Goal: Share content

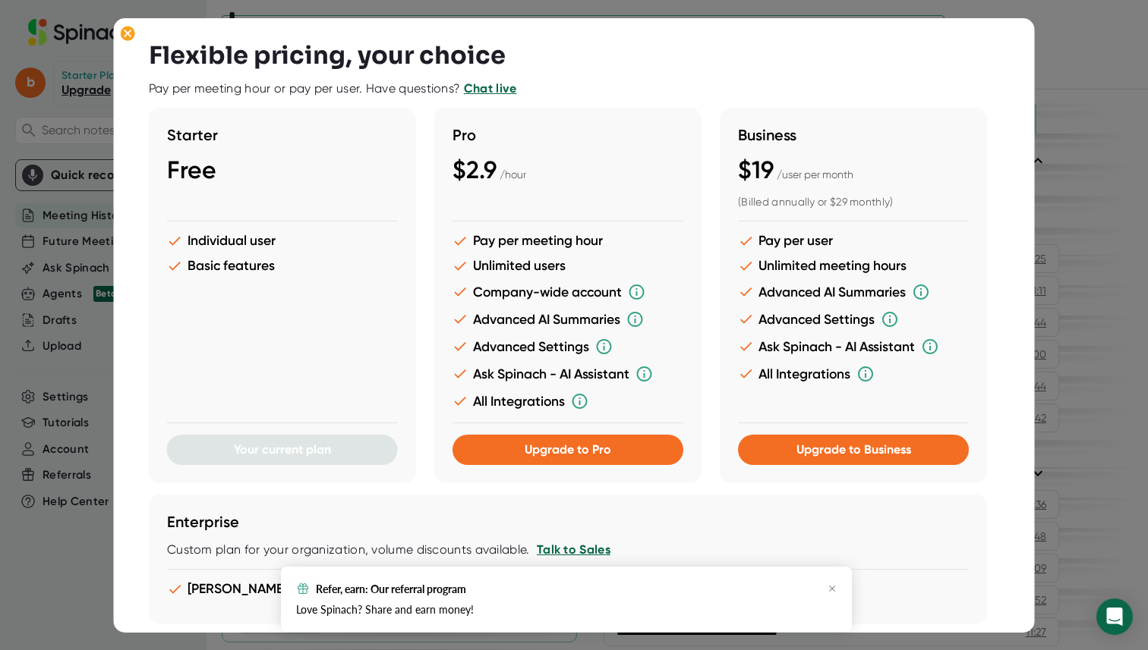
click at [48, 427] on div at bounding box center [574, 325] width 1148 height 650
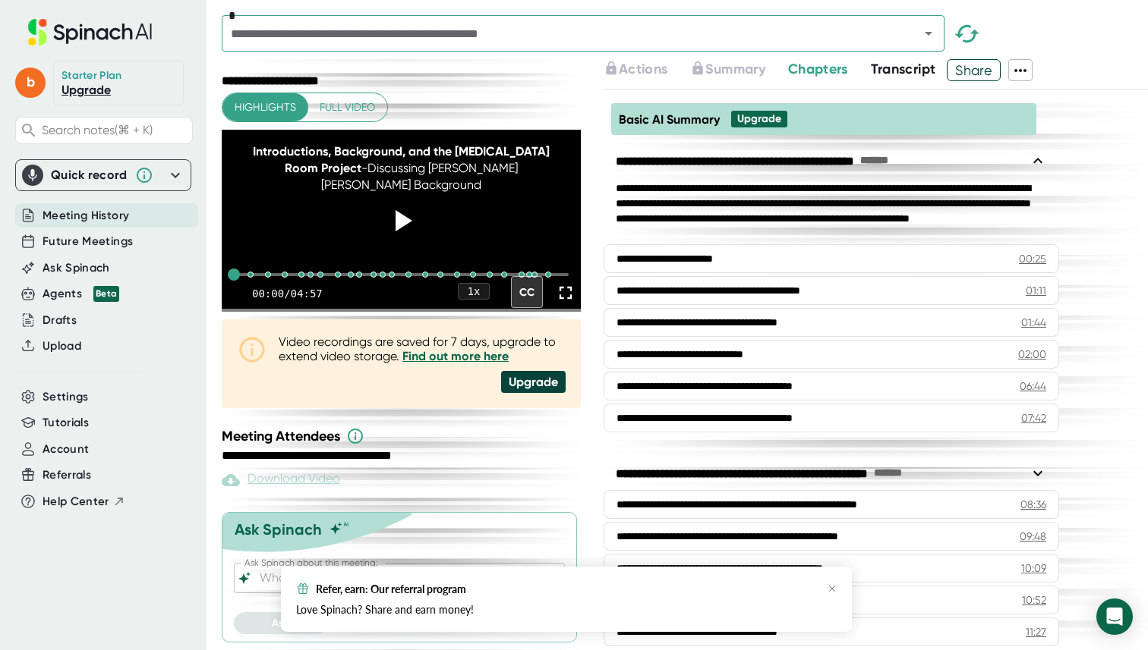
click at [975, 63] on span "Share" at bounding box center [973, 70] width 52 height 27
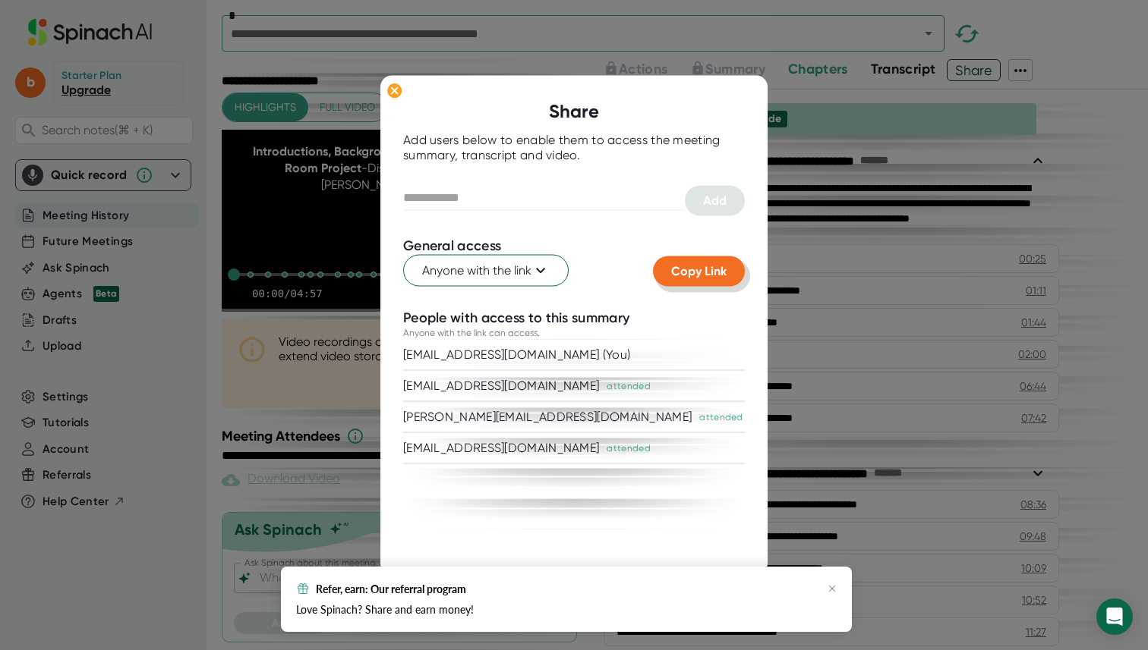
click at [693, 273] on span "Copy Link" at bounding box center [698, 271] width 55 height 14
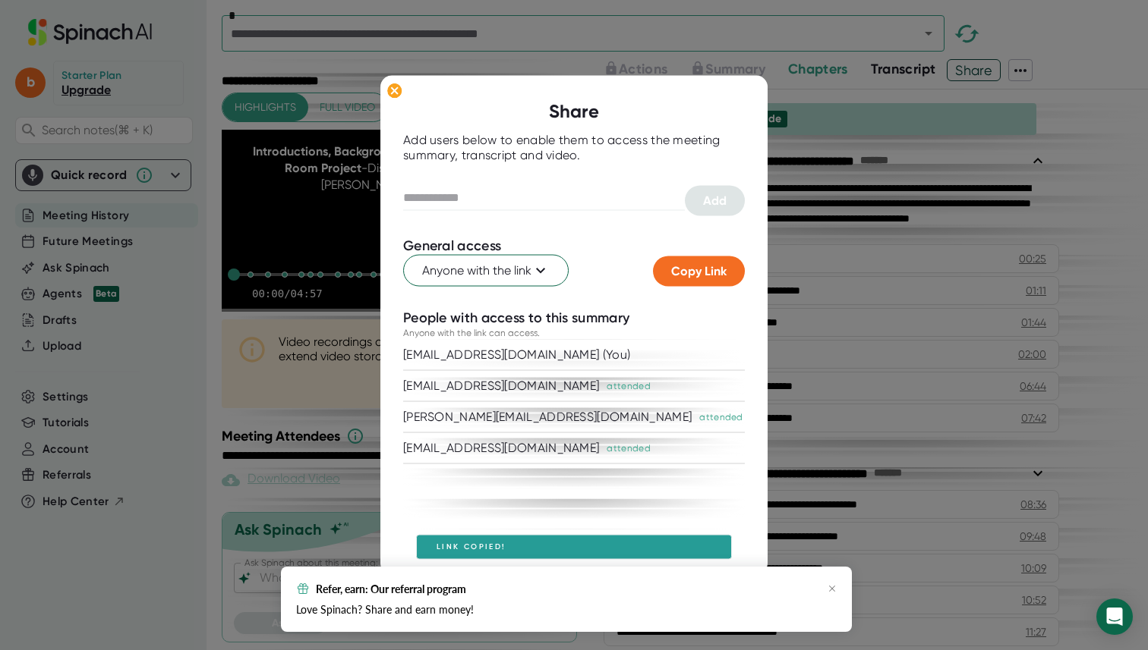
click at [814, 240] on div at bounding box center [574, 325] width 1148 height 650
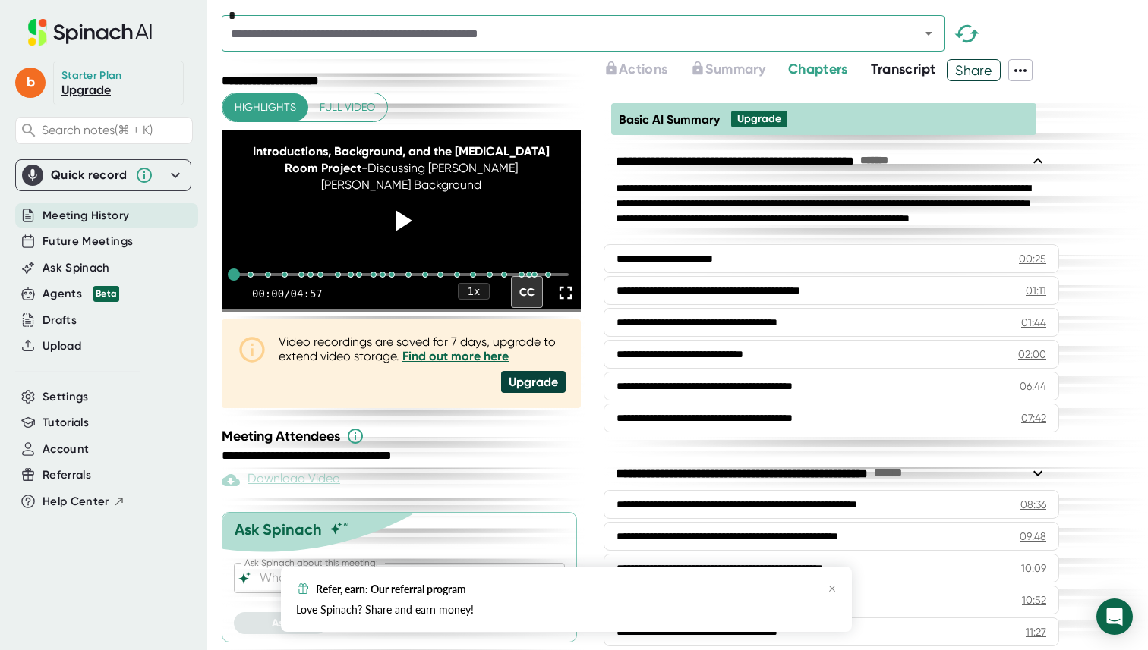
scroll to position [36, 0]
click at [1016, 71] on icon at bounding box center [1020, 70] width 18 height 18
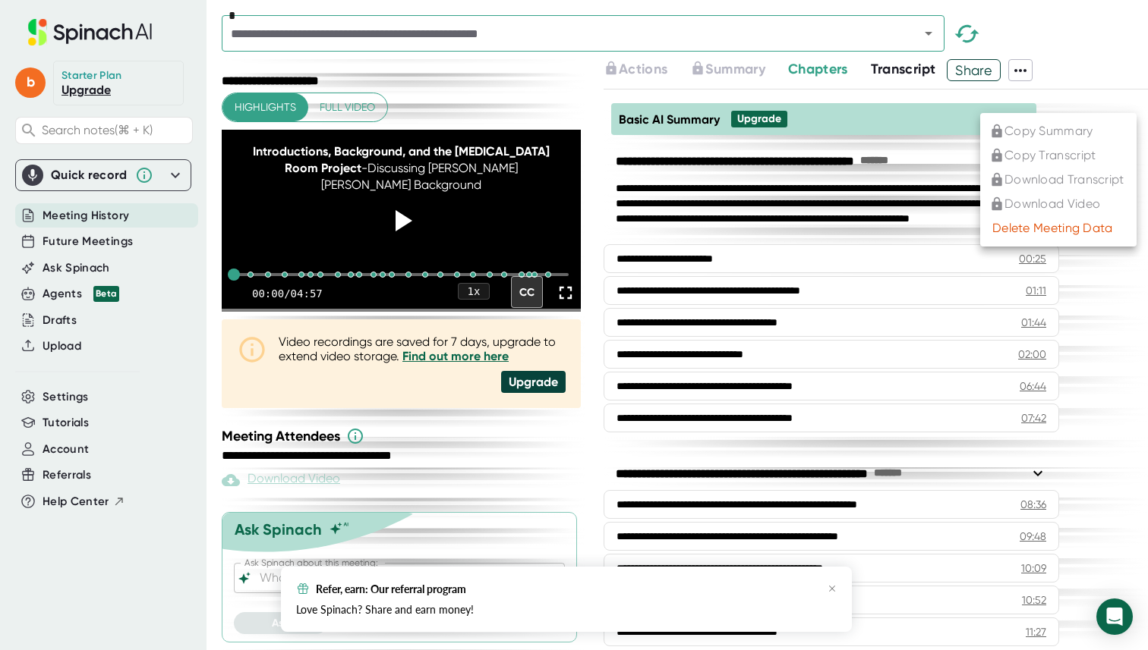
click at [1020, 71] on div at bounding box center [574, 325] width 1148 height 650
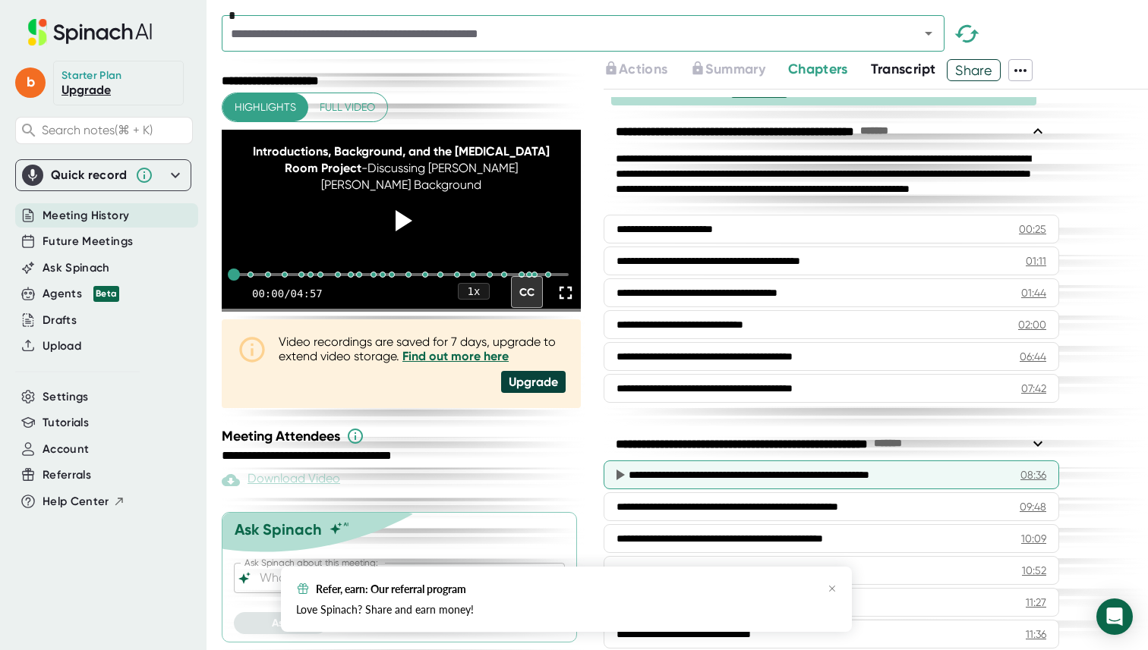
scroll to position [0, 0]
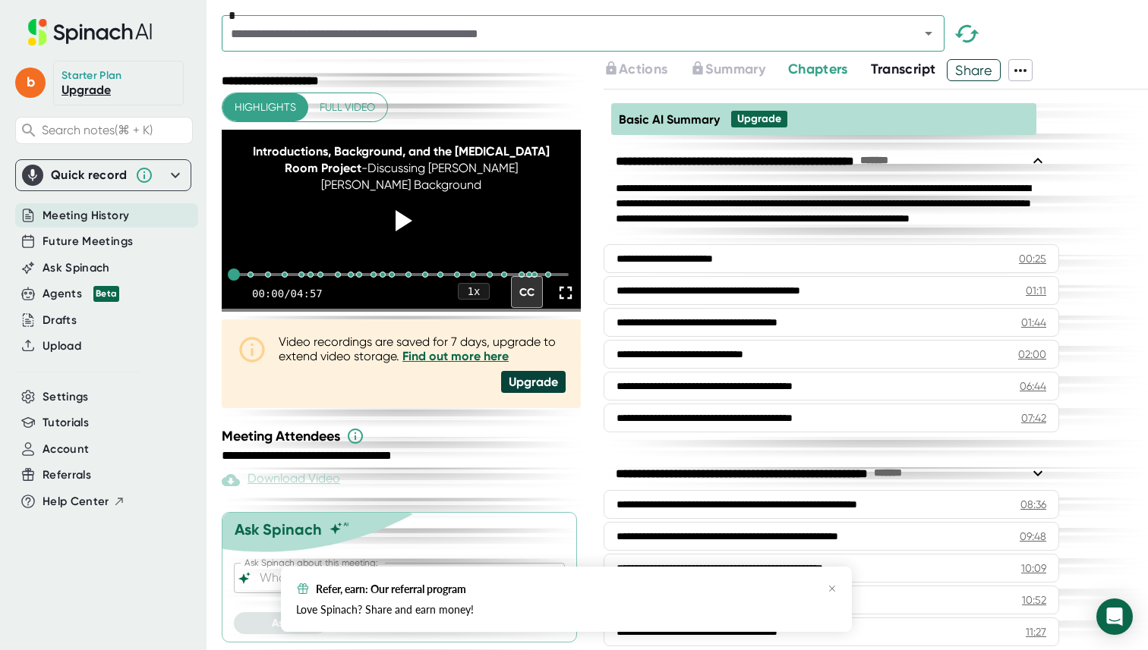
click at [924, 66] on span "Transcript" at bounding box center [903, 69] width 65 height 17
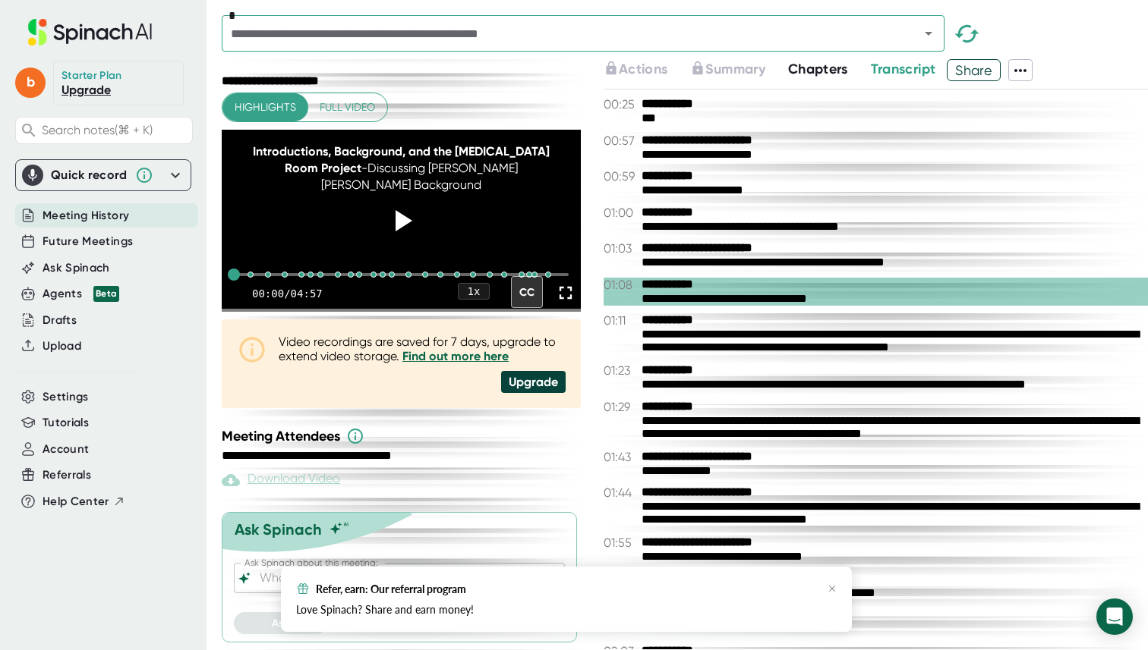
click at [1026, 71] on icon at bounding box center [1020, 70] width 12 height 3
click at [1028, 71] on div at bounding box center [574, 325] width 1148 height 650
click at [978, 71] on span "Share" at bounding box center [973, 70] width 52 height 27
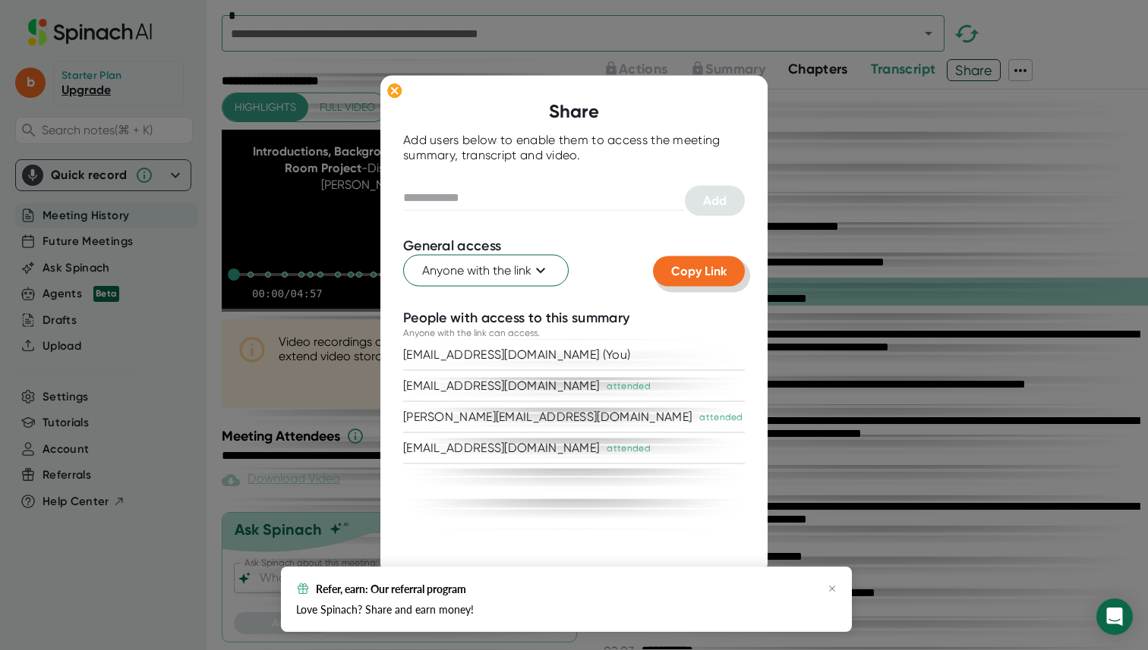
click at [695, 267] on span "Copy Link" at bounding box center [698, 271] width 55 height 14
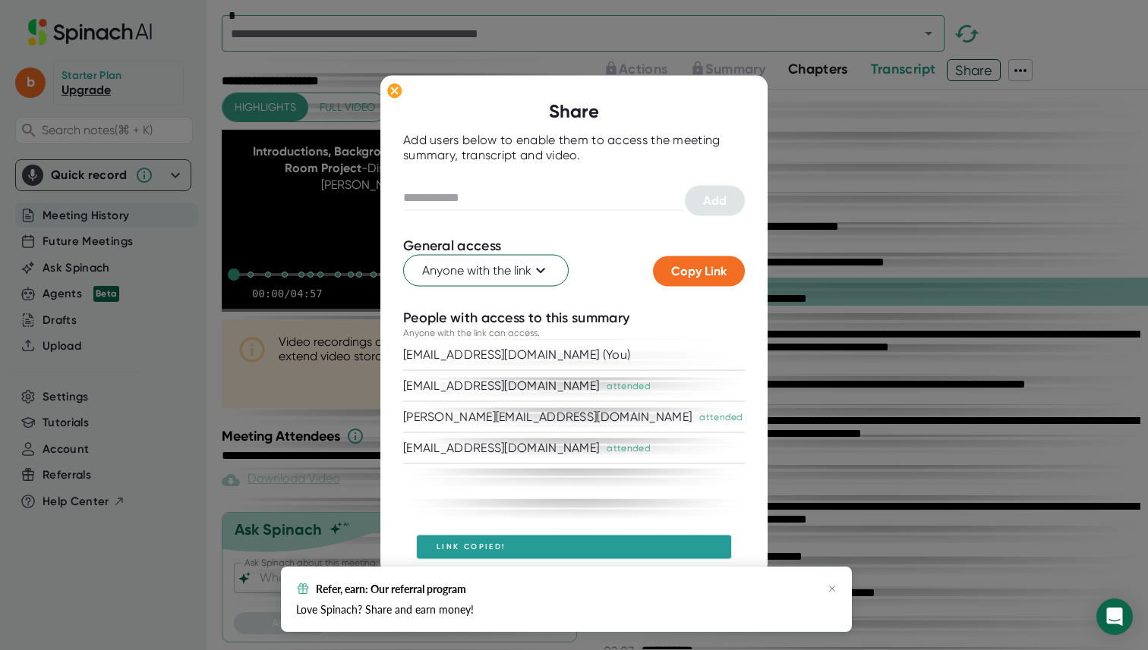
click at [849, 244] on div at bounding box center [574, 325] width 1148 height 650
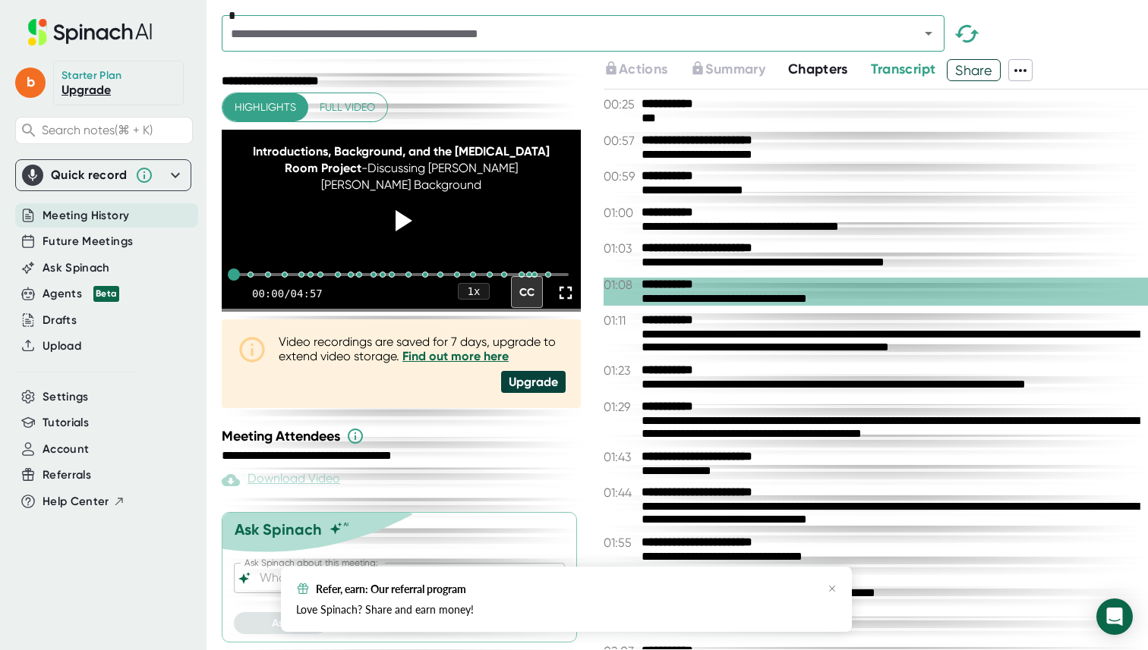
click at [171, 187] on div "Quick record" at bounding box center [103, 175] width 162 height 30
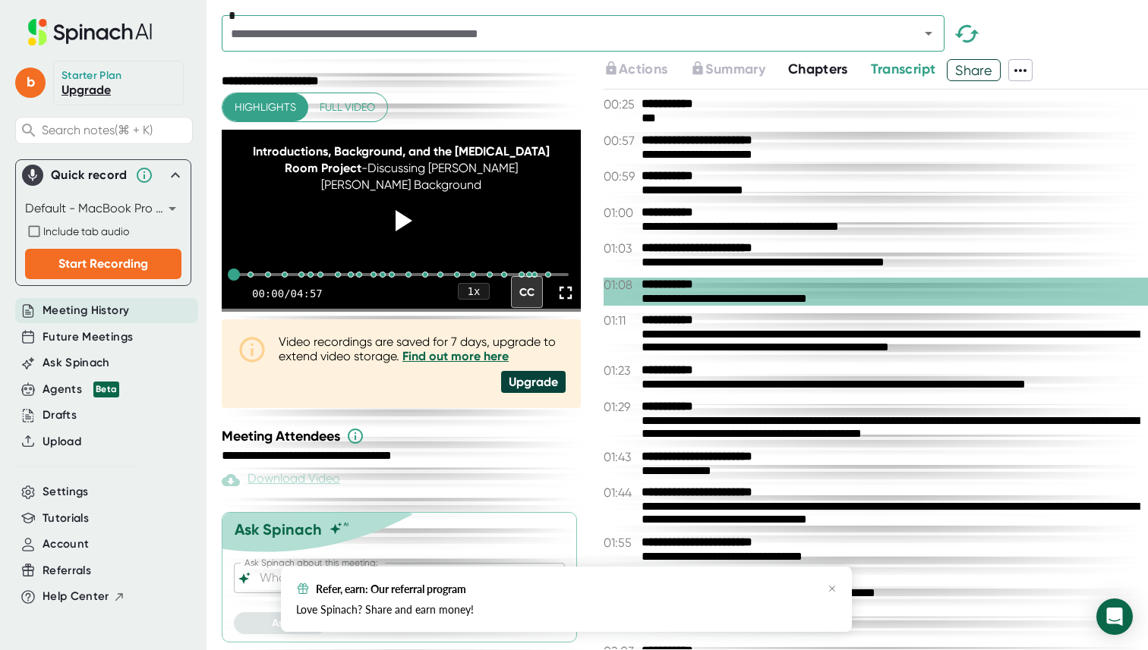
click at [175, 178] on icon at bounding box center [175, 175] width 18 height 18
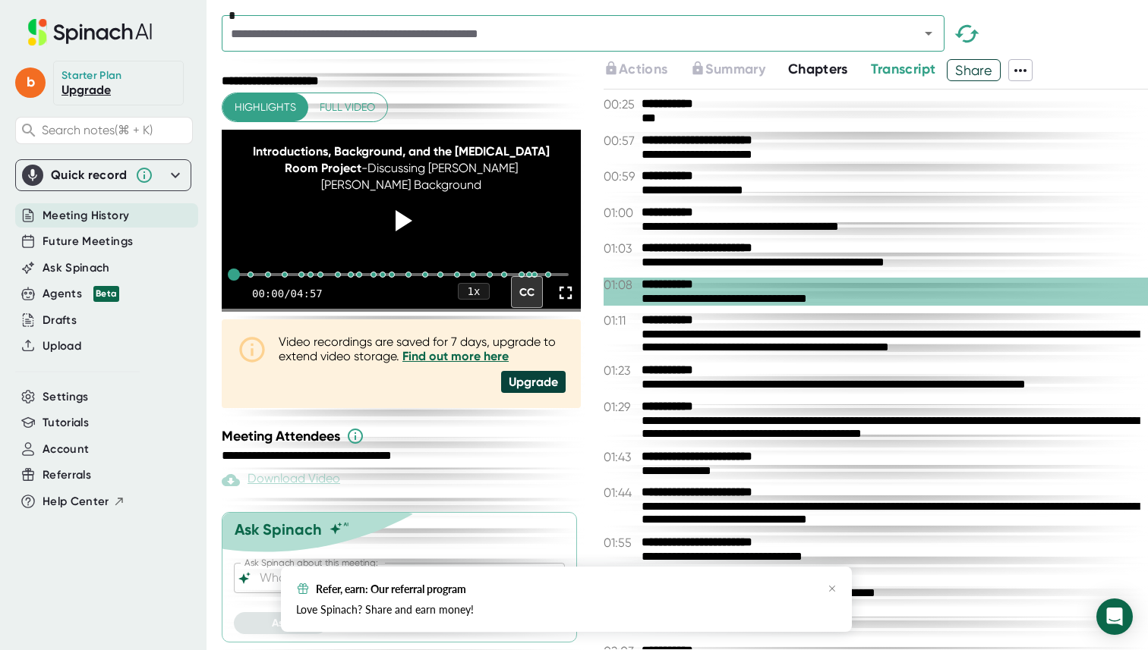
click at [902, 76] on span "Transcript" at bounding box center [903, 69] width 65 height 17
click at [500, 609] on div "Love Spinach? Share and earn money!" at bounding box center [566, 609] width 540 height 15
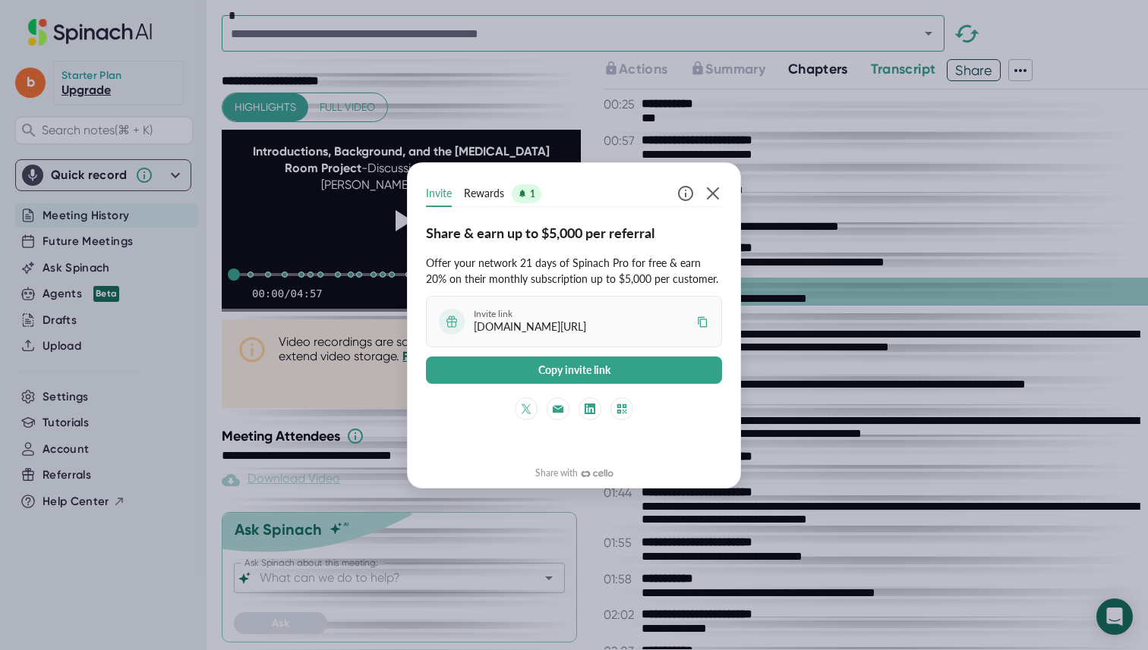
click at [491, 190] on span "Rewards" at bounding box center [484, 193] width 40 height 16
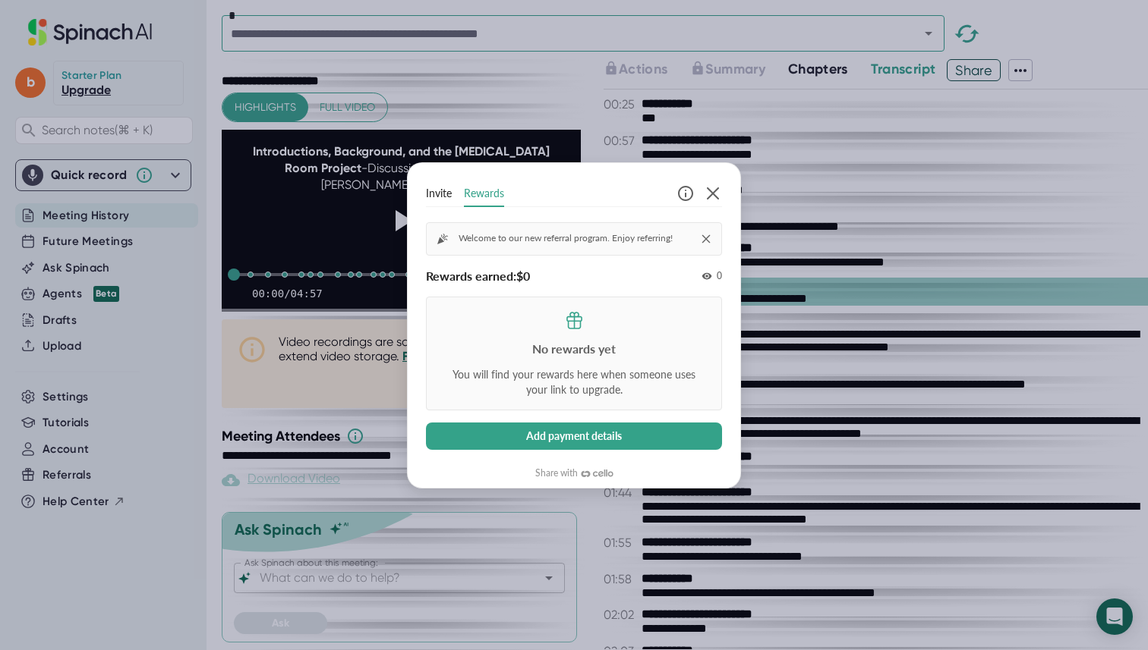
click at [437, 183] on button "Invite" at bounding box center [439, 193] width 26 height 25
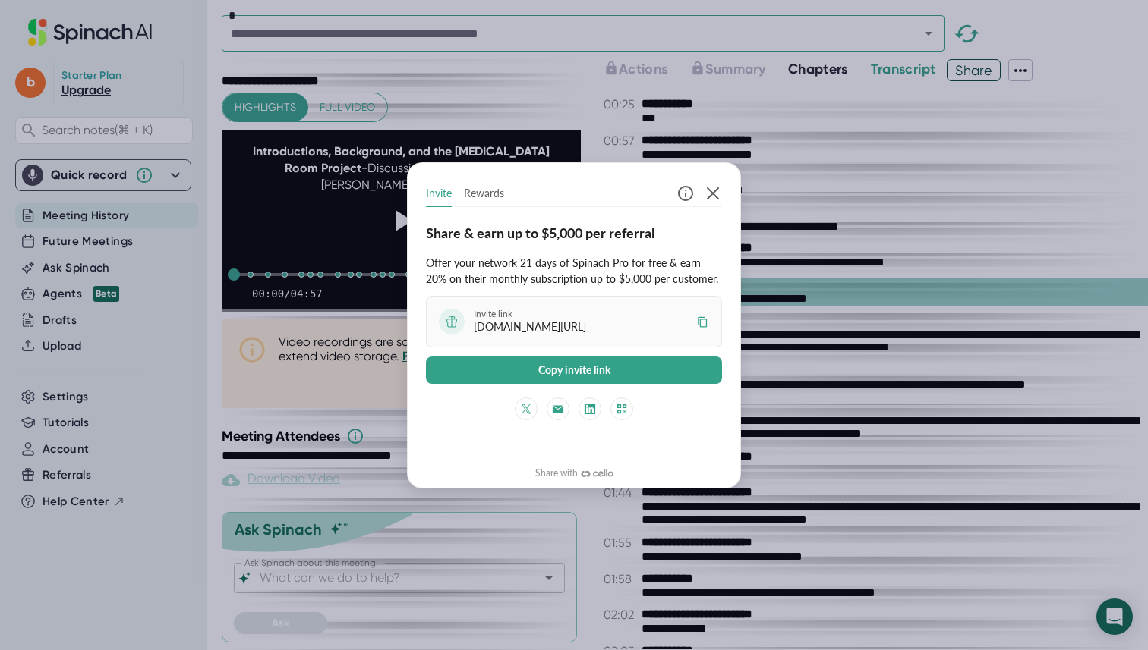
click at [347, 291] on div "Invite Rewards Share & earn up to $5,000 per referral Offer your network 21 day…" at bounding box center [574, 325] width 1148 height 650
click at [701, 197] on div at bounding box center [699, 193] width 46 height 25
click at [716, 197] on icon "button" at bounding box center [713, 193] width 12 height 12
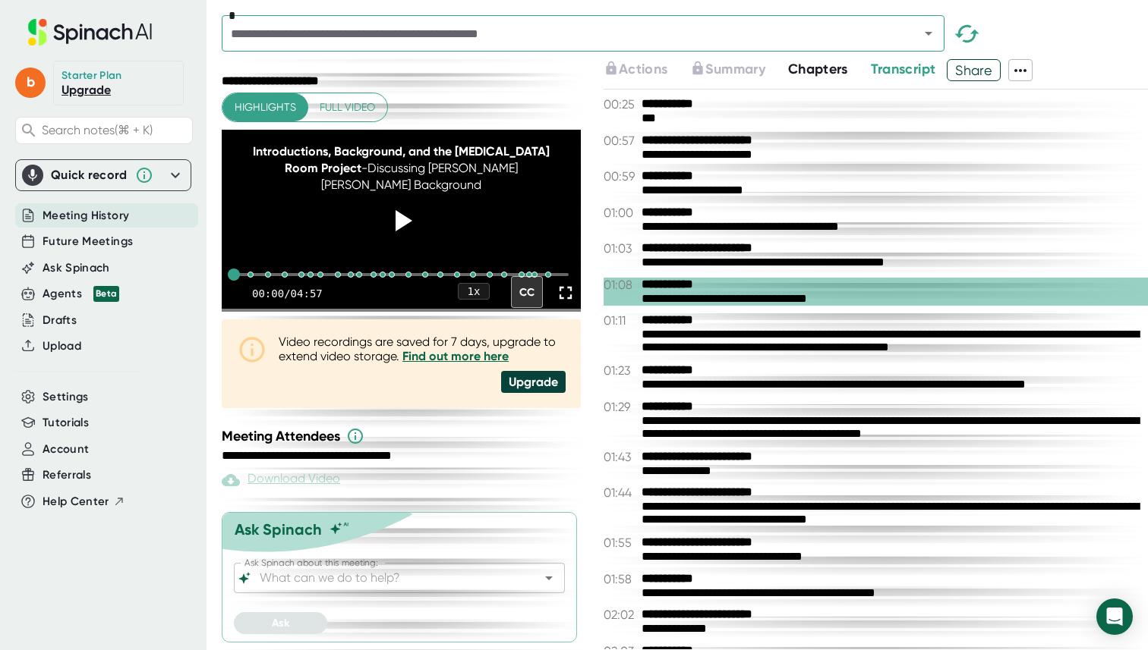
click at [994, 75] on span "Share" at bounding box center [973, 70] width 52 height 27
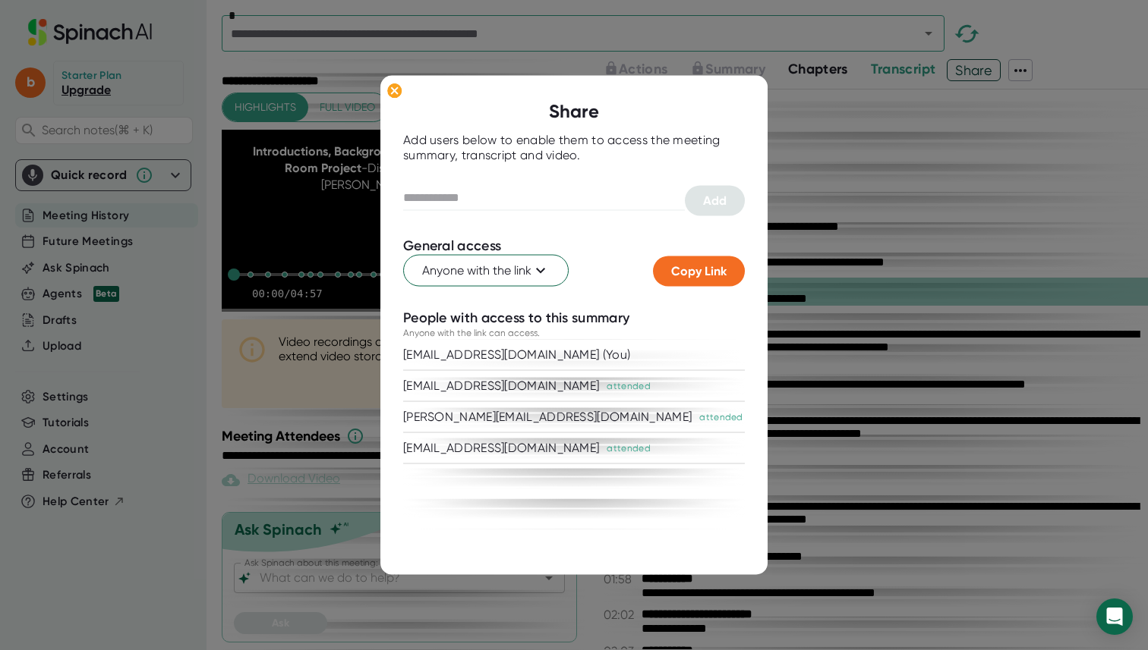
click at [1017, 72] on div at bounding box center [574, 325] width 1148 height 650
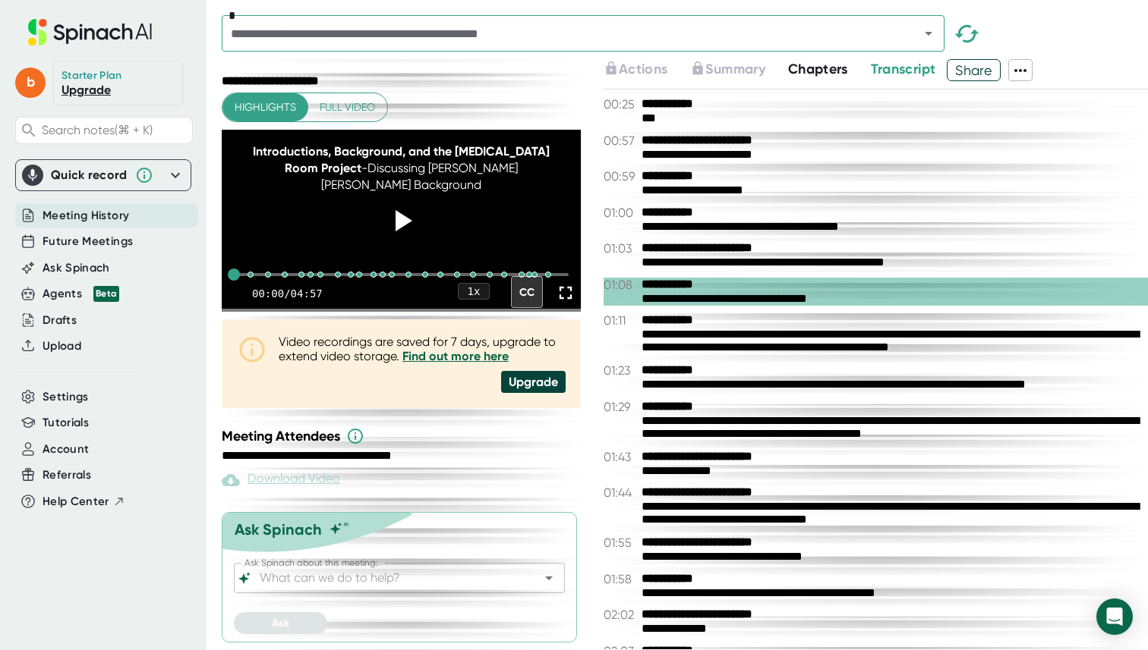
click at [1025, 72] on icon at bounding box center [1020, 70] width 18 height 18
click at [1028, 159] on ul "Copy Summary Copy Transcript Download Transcript Download Video Delete Meeting …" at bounding box center [1058, 180] width 156 height 134
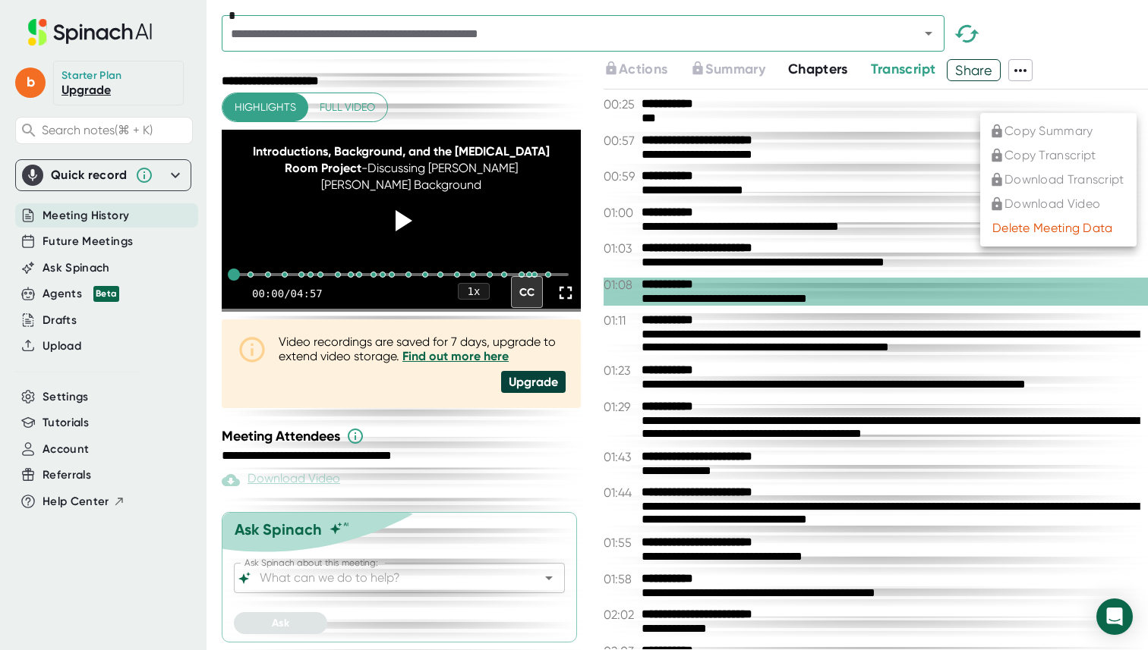
click at [1028, 159] on ul "Copy Summary Copy Transcript Download Transcript Download Video Delete Meeting …" at bounding box center [1058, 180] width 156 height 134
click at [883, 222] on div at bounding box center [574, 325] width 1148 height 650
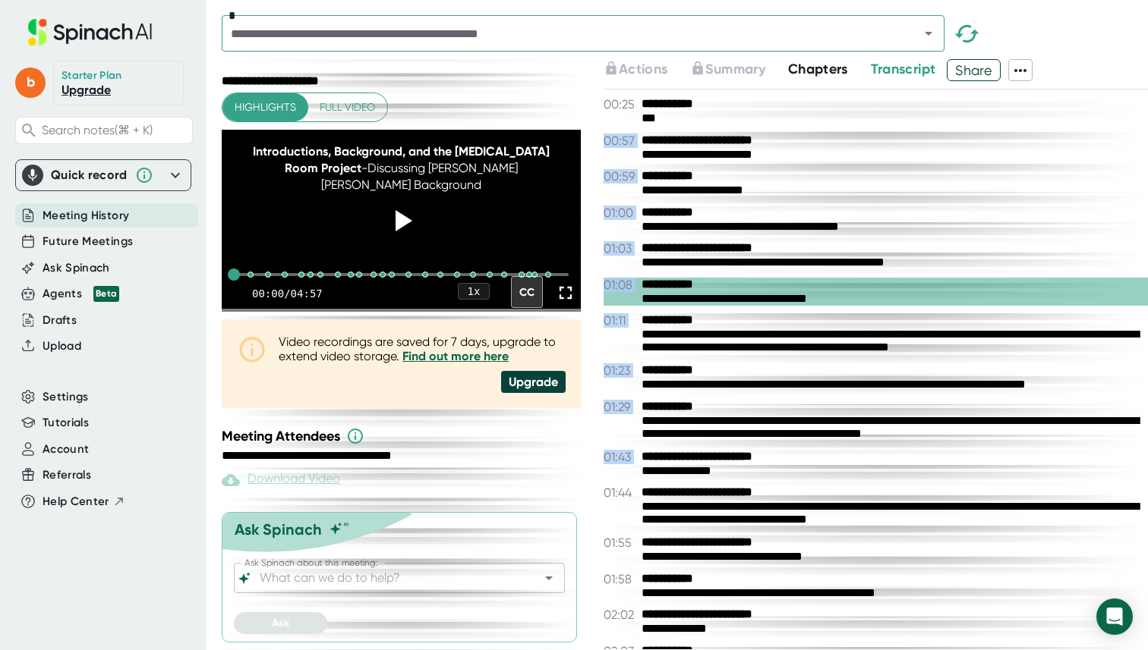
drag, startPoint x: 638, startPoint y: 106, endPoint x: 800, endPoint y: 476, distance: 404.1
click at [800, 476] on div "**********" at bounding box center [875, 370] width 544 height 560
click at [800, 476] on div "**********" at bounding box center [894, 472] width 506 height 14
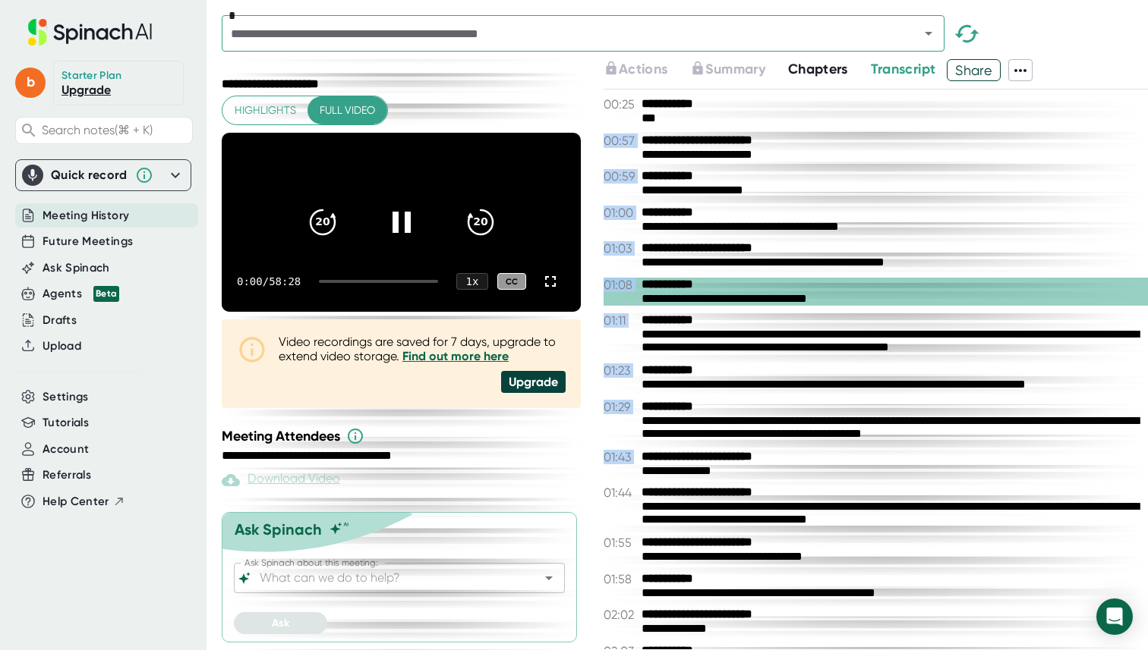
scroll to position [0, 0]
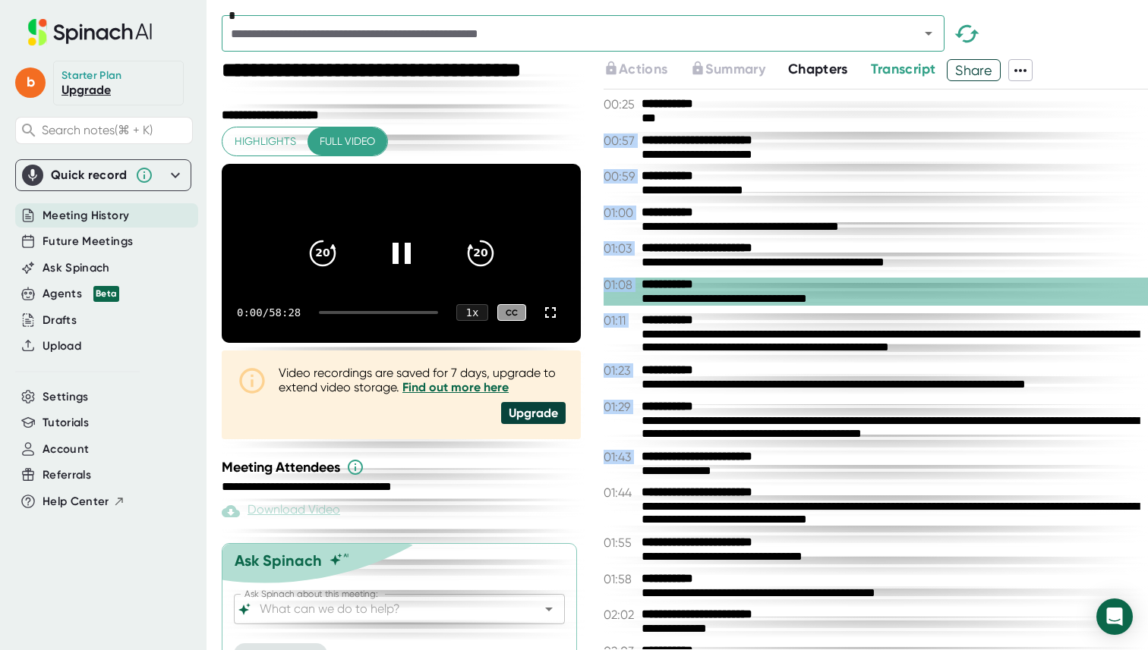
click at [800, 476] on div "**********" at bounding box center [894, 472] width 506 height 14
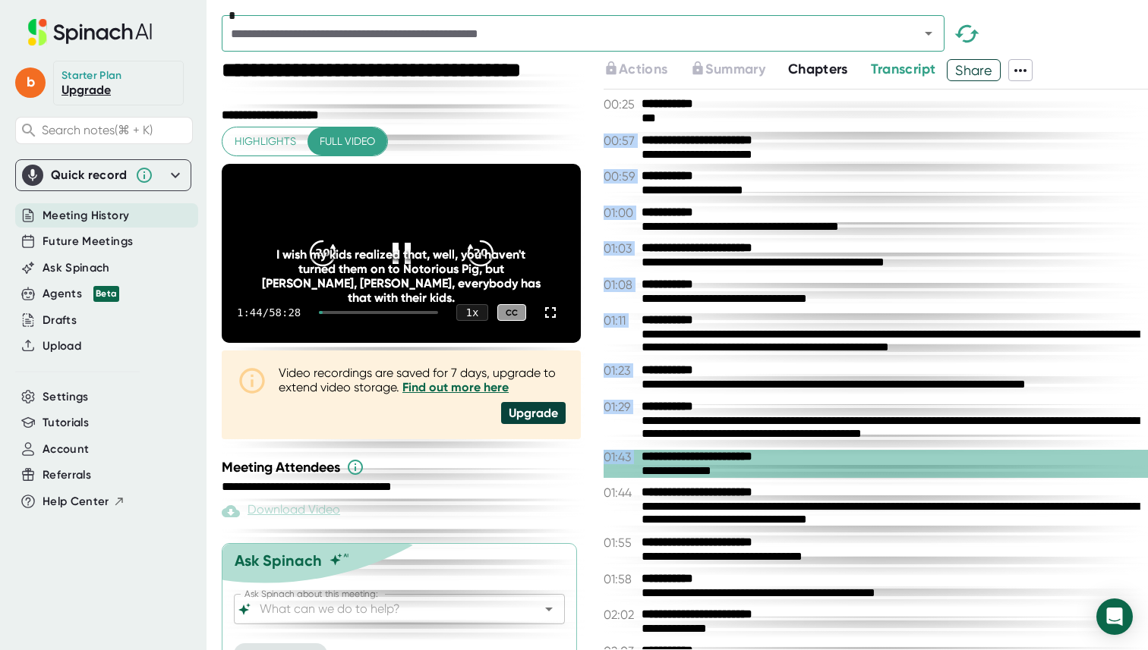
scroll to position [545, 0]
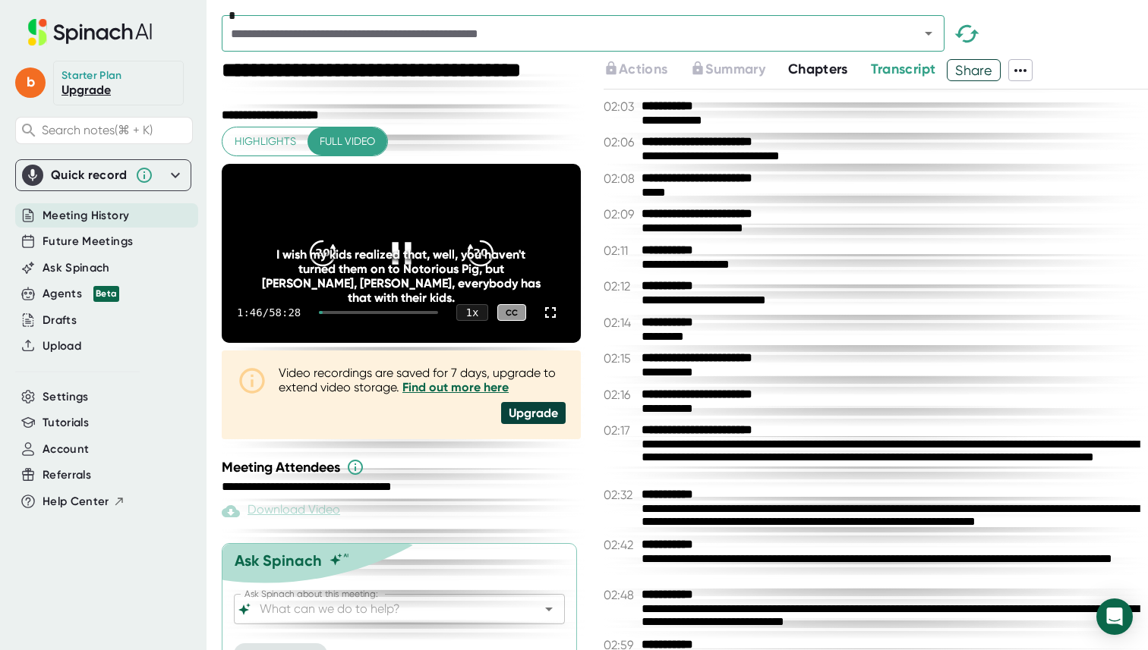
click at [396, 262] on icon at bounding box center [401, 253] width 19 height 22
click at [272, 146] on span "Highlights" at bounding box center [265, 141] width 61 height 19
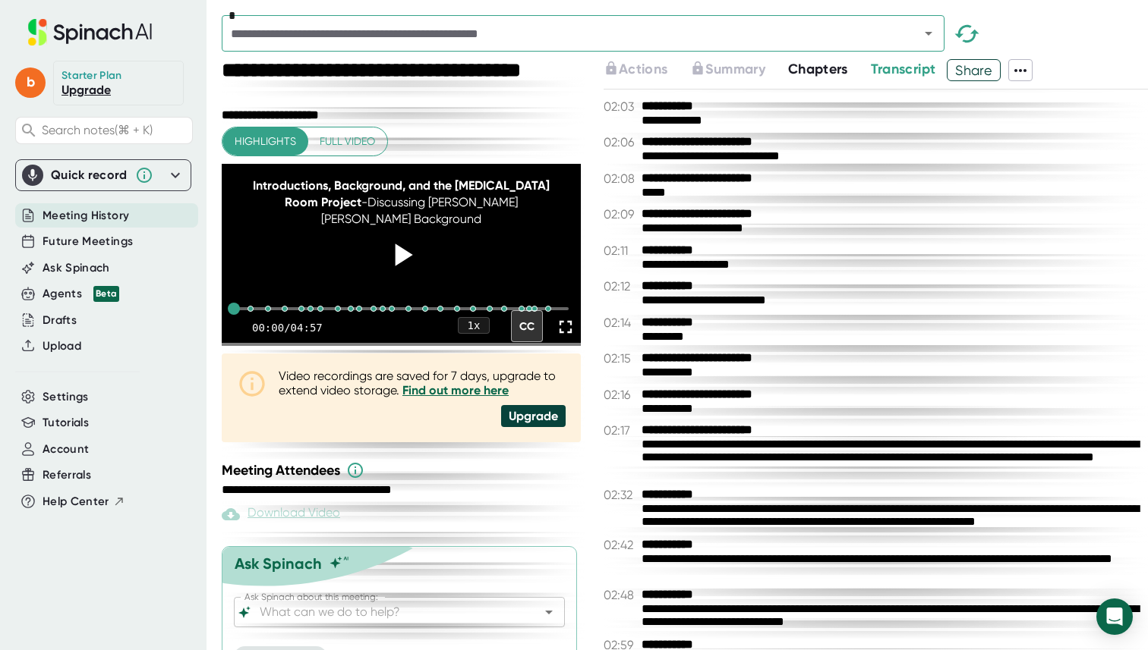
click at [408, 270] on icon at bounding box center [401, 255] width 38 height 38
click at [468, 334] on div "1 x" at bounding box center [473, 325] width 33 height 17
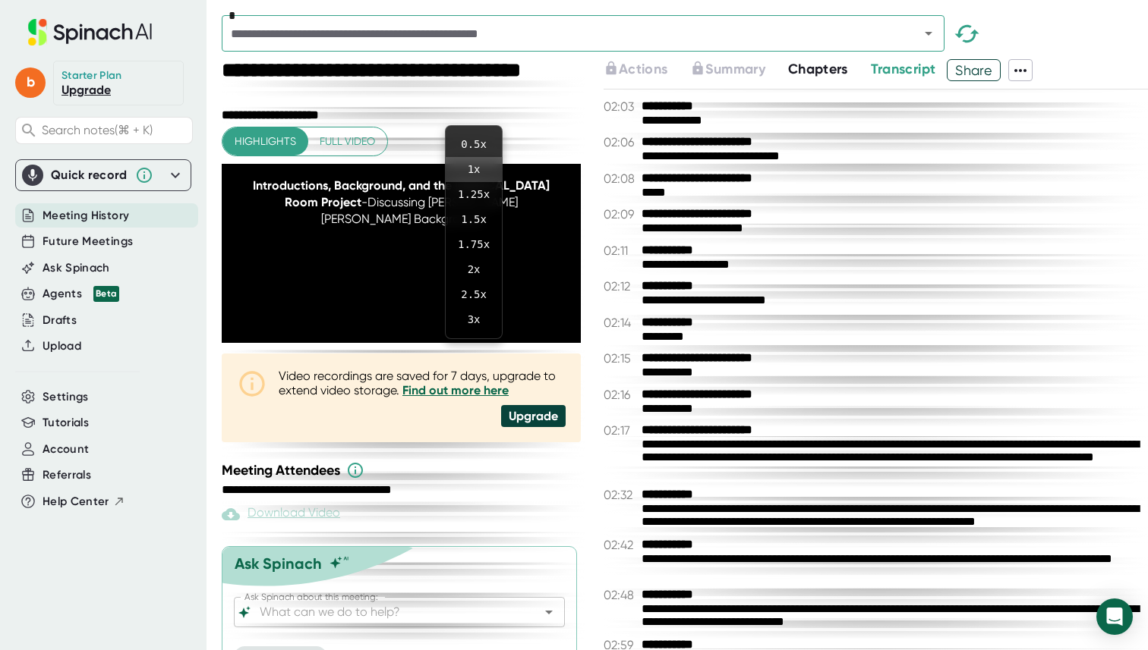
click at [468, 351] on div at bounding box center [574, 325] width 1148 height 650
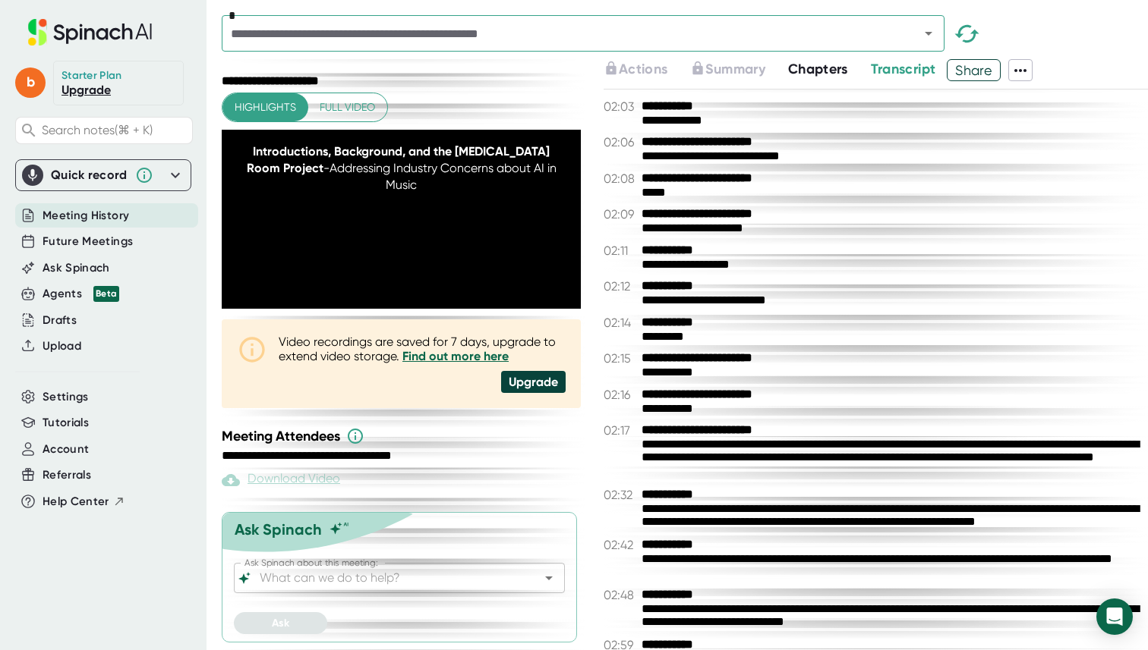
scroll to position [56, 0]
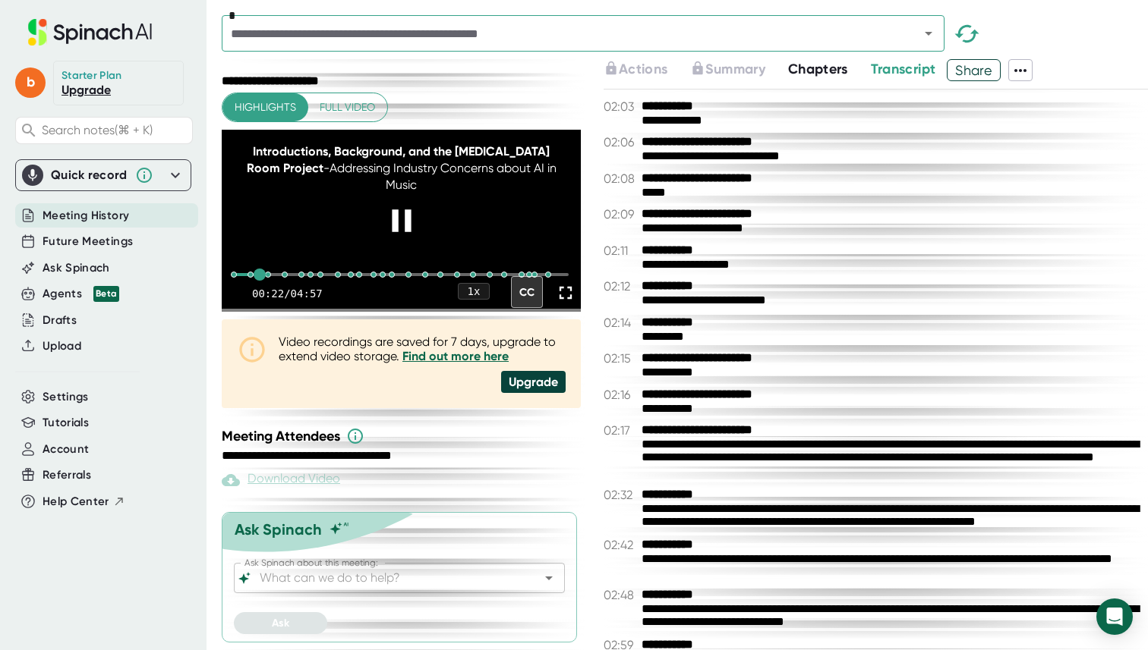
click at [324, 235] on video at bounding box center [401, 220] width 359 height 180
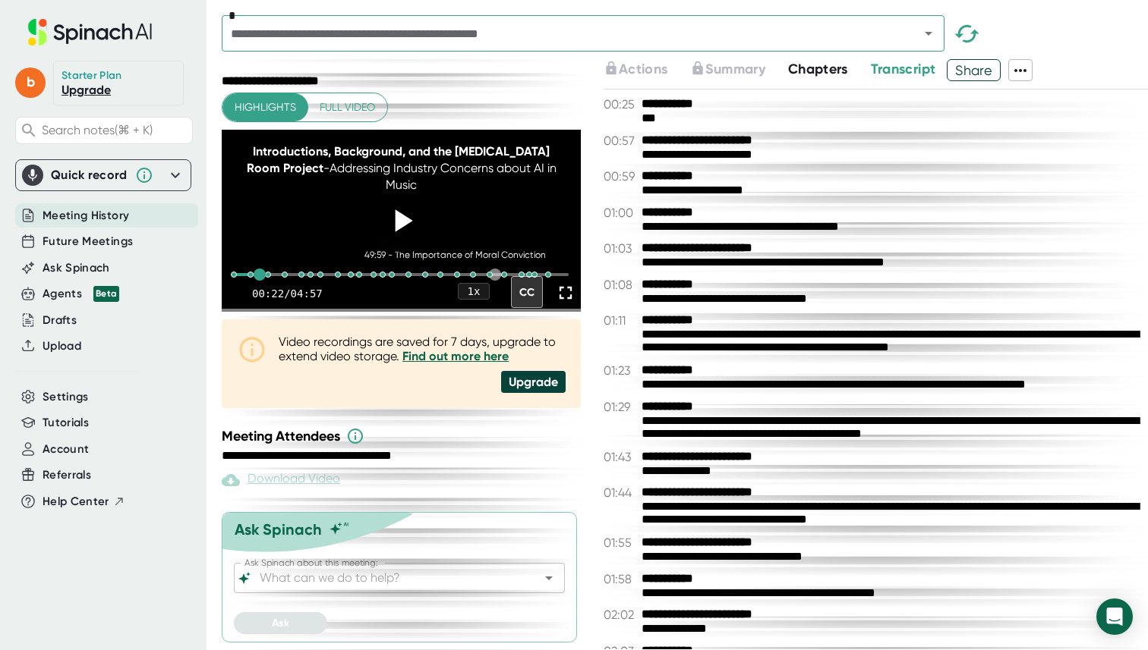
scroll to position [0, 0]
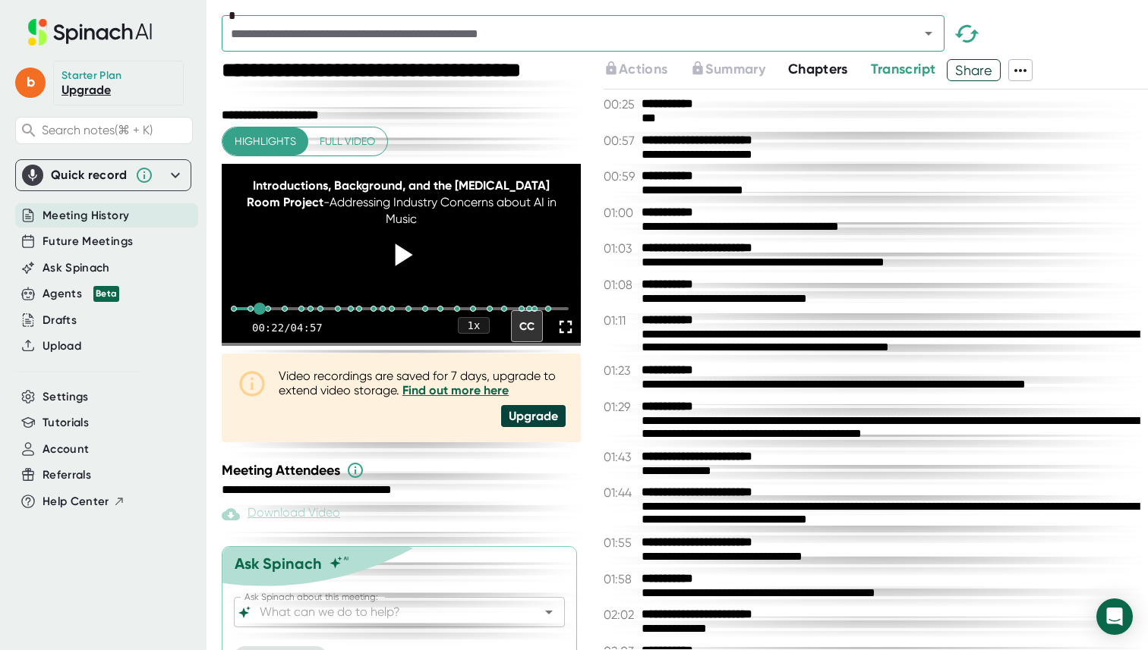
click at [892, 74] on span "Transcript" at bounding box center [903, 69] width 65 height 17
click at [959, 65] on span "Share" at bounding box center [973, 70] width 52 height 27
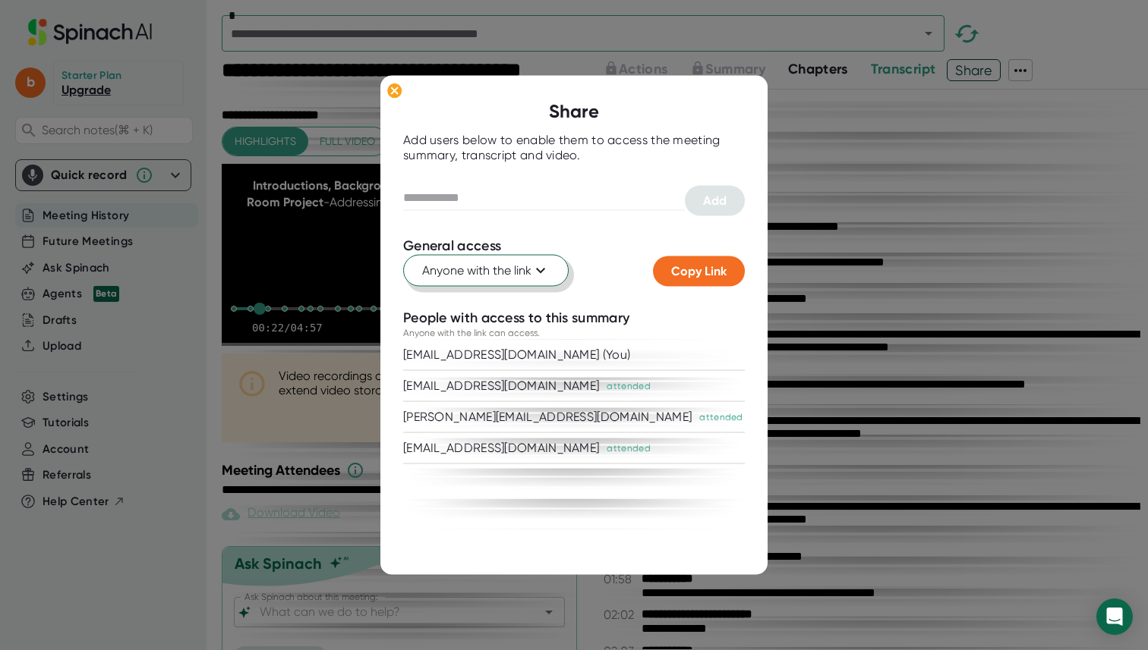
click at [439, 277] on span "Anyone with the link" at bounding box center [486, 271] width 128 height 18
click at [439, 276] on div at bounding box center [574, 325] width 1148 height 650
click at [831, 266] on div at bounding box center [574, 325] width 1148 height 650
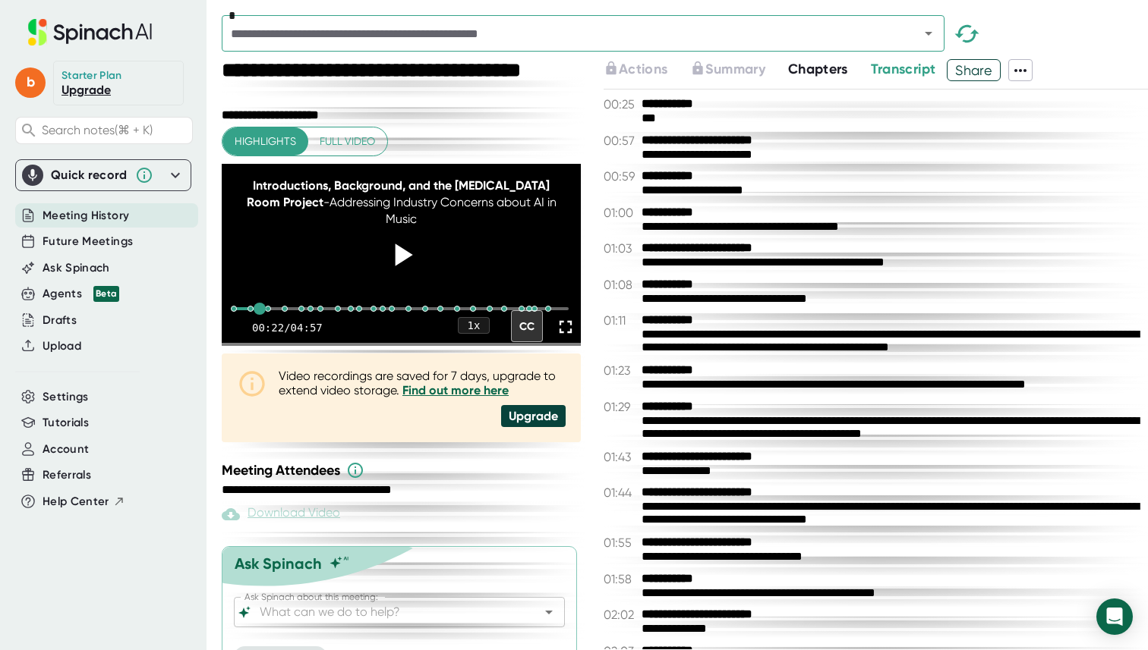
click at [91, 92] on link "Upgrade" at bounding box center [85, 90] width 49 height 14
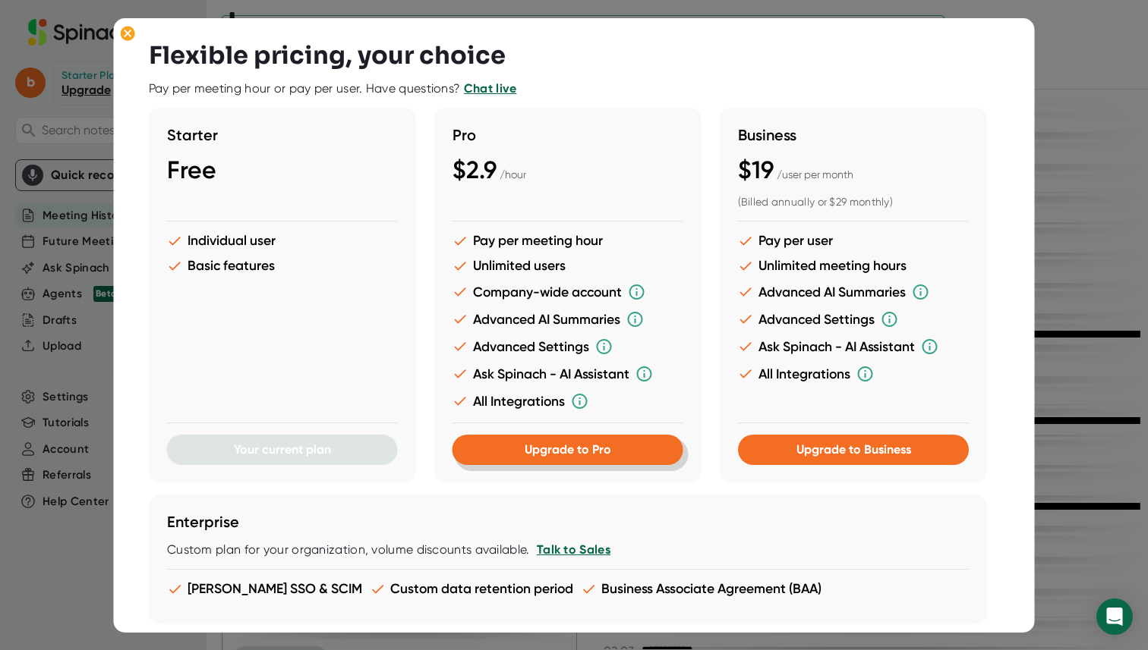
click at [486, 437] on button "Upgrade to Pro" at bounding box center [567, 450] width 231 height 30
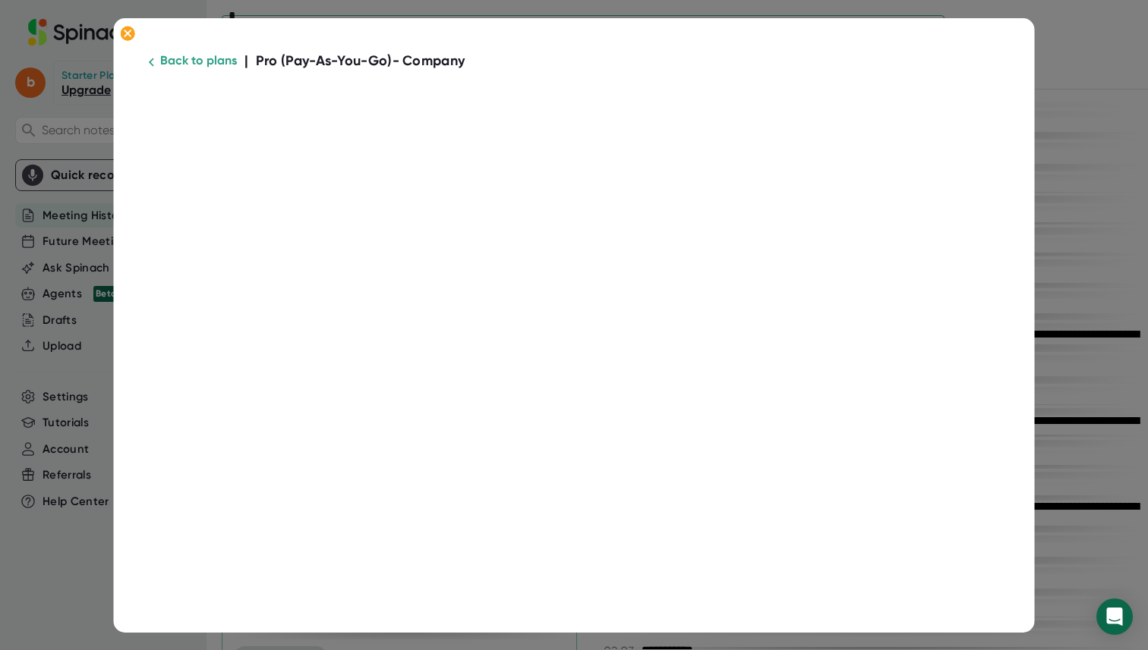
click at [76, 117] on div at bounding box center [574, 325] width 1148 height 650
